Goal: Find contact information: Find contact information

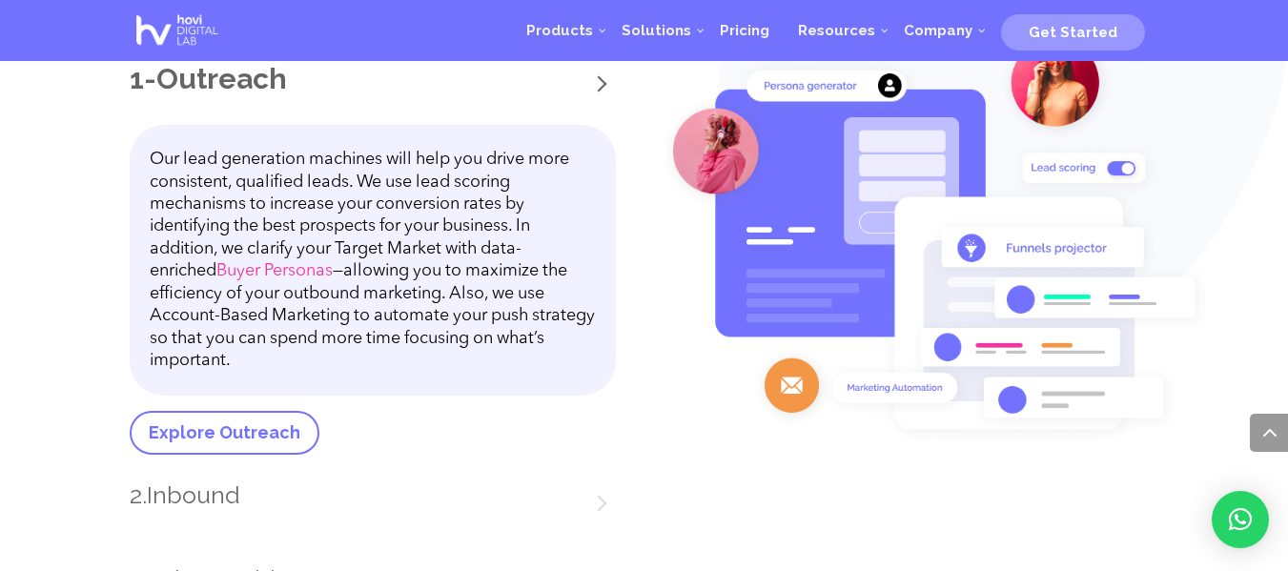
scroll to position [2517, 0]
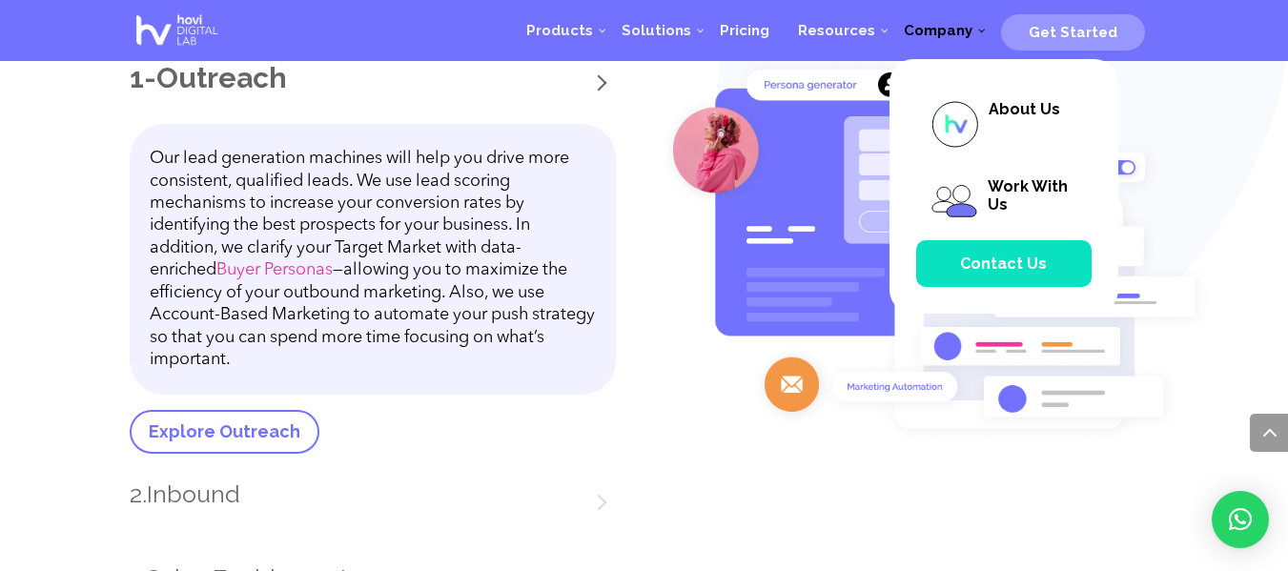
click at [1007, 264] on span "Contact Us" at bounding box center [1003, 264] width 87 height 18
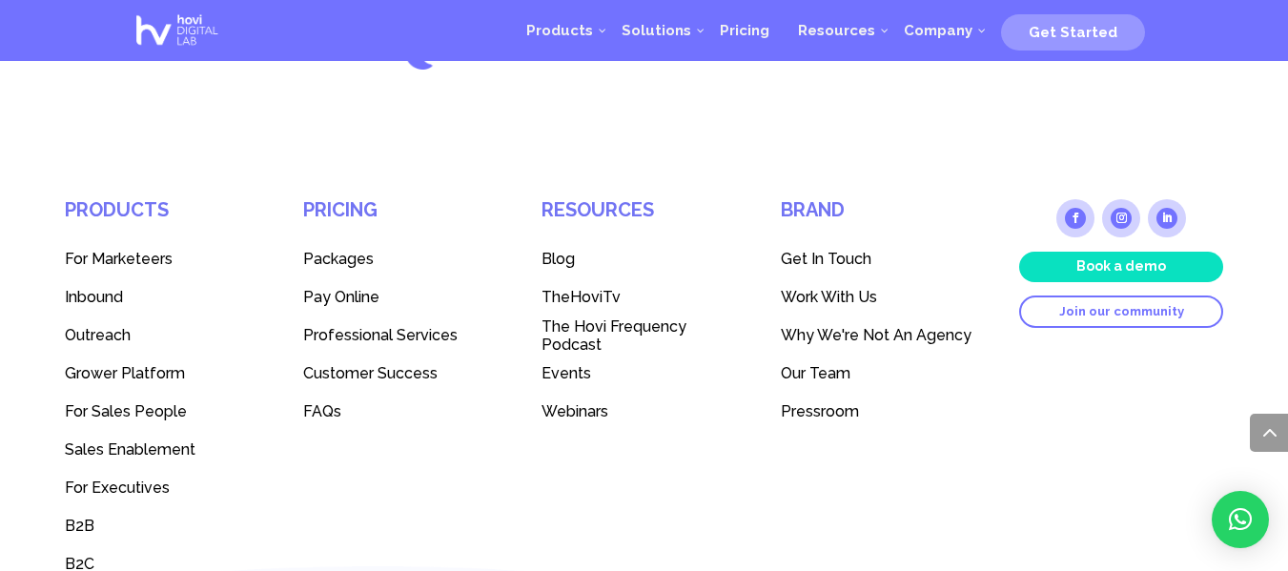
scroll to position [2612, 0]
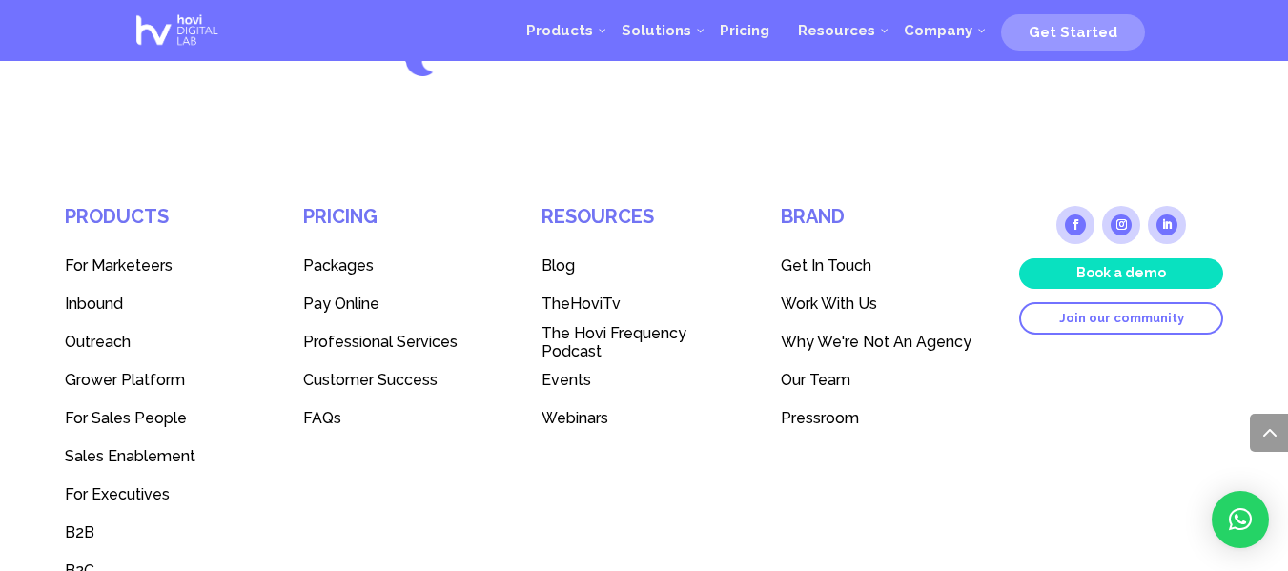
click at [846, 257] on span "Get In Touch" at bounding box center [826, 266] width 91 height 18
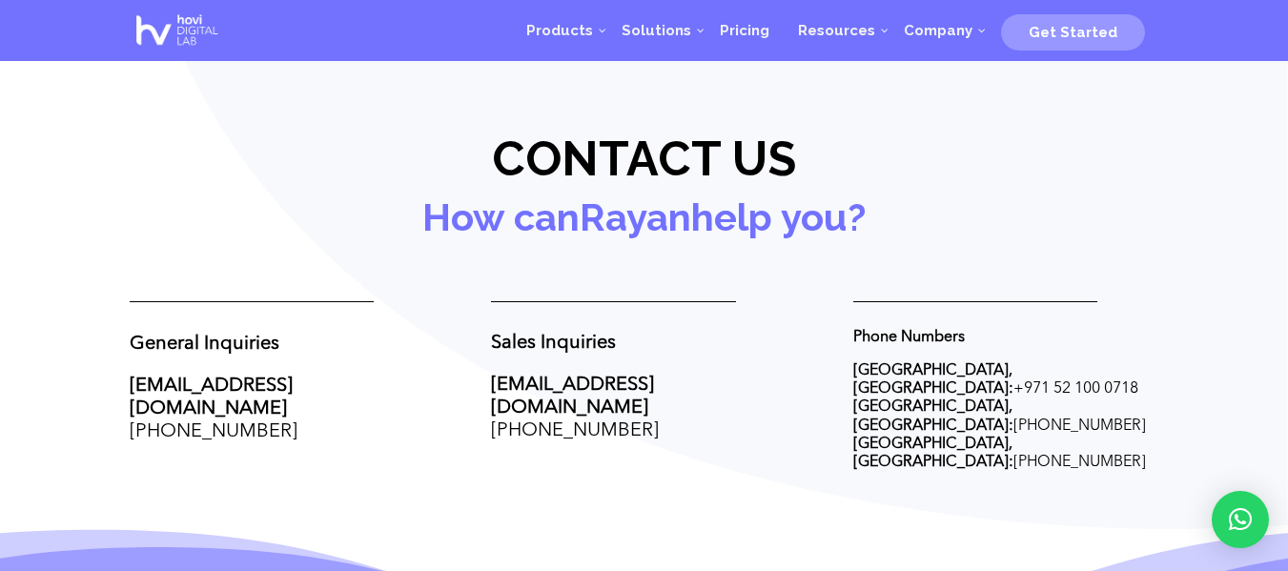
scroll to position [687, 0]
